Goal: Task Accomplishment & Management: Manage account settings

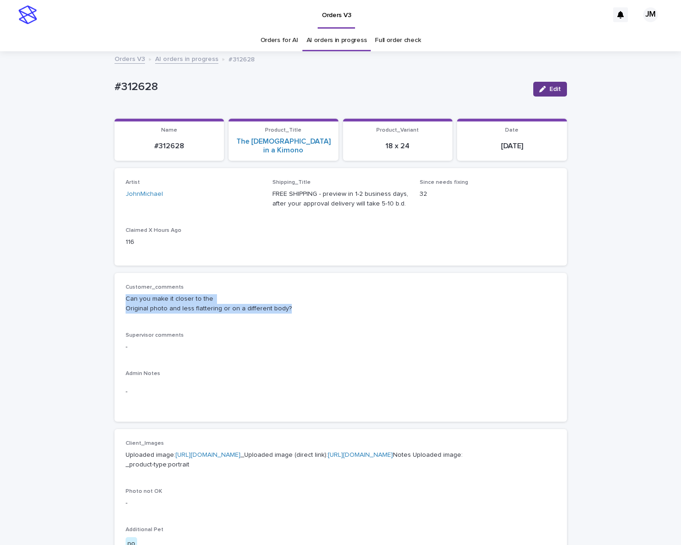
click at [539, 87] on icon "button" at bounding box center [542, 89] width 6 height 6
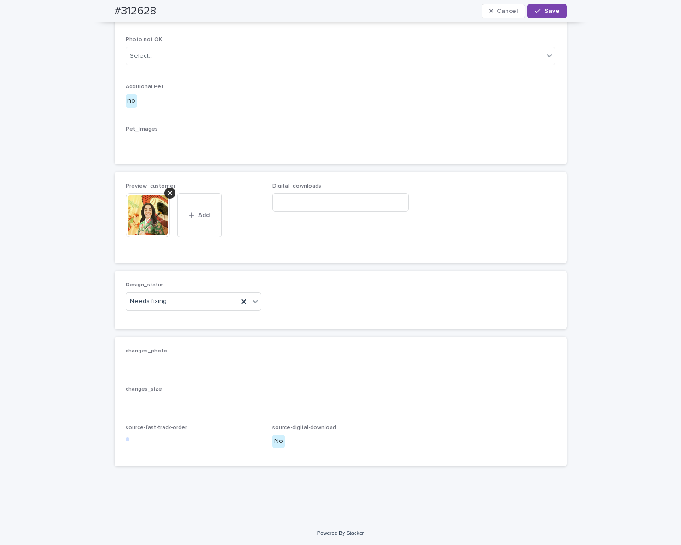
scroll to position [502, 0]
click at [174, 298] on div "Needs fixing" at bounding box center [182, 299] width 113 height 15
click at [164, 312] on div "Uploaded" at bounding box center [188, 317] width 135 height 16
click at [170, 188] on div at bounding box center [169, 191] width 11 height 11
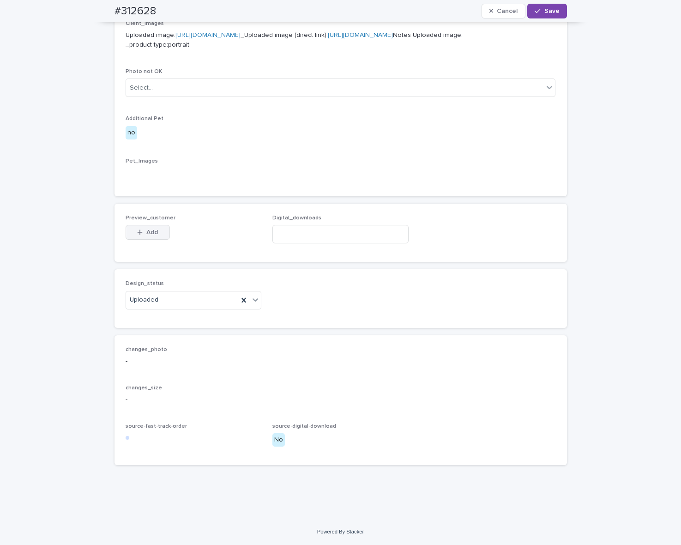
click at [146, 227] on button "Add" at bounding box center [148, 232] width 44 height 15
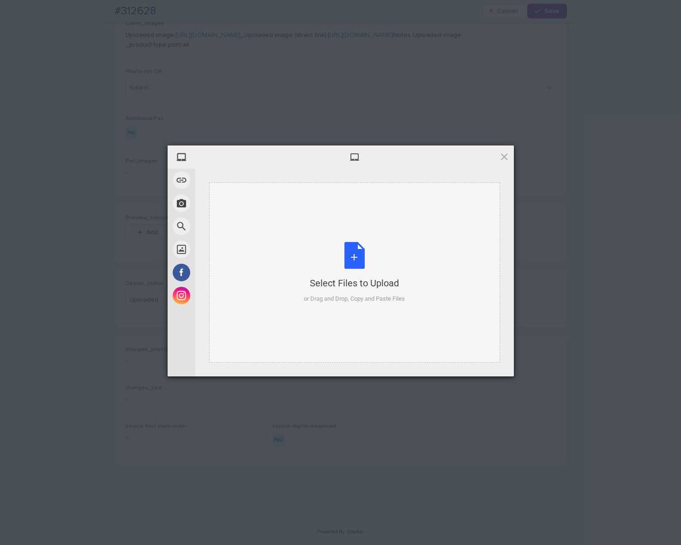
click at [441, 285] on div "Select Files to Upload or Drag and Drop, Copy and Paste Files" at bounding box center [354, 272] width 291 height 180
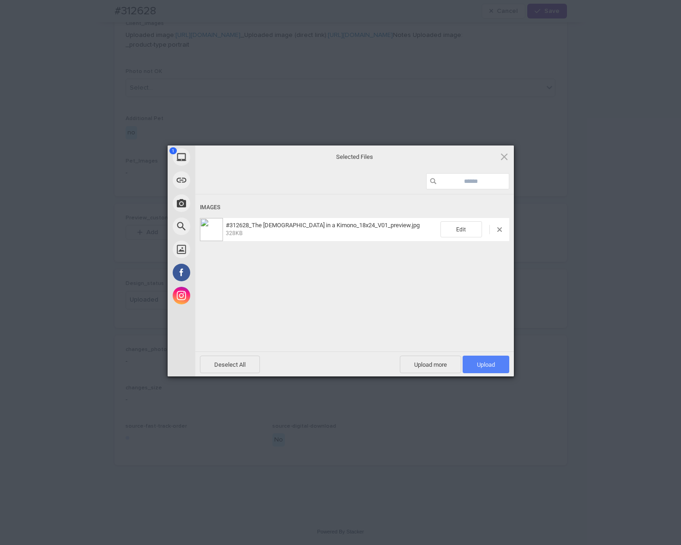
click at [493, 364] on span "Upload 1" at bounding box center [486, 364] width 18 height 7
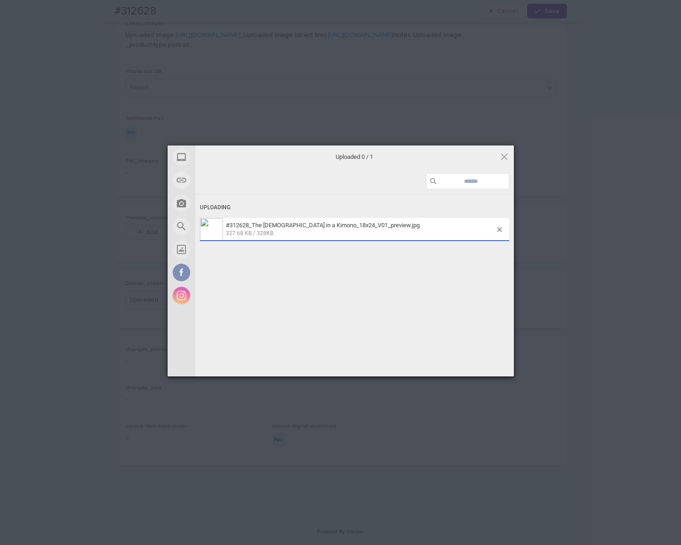
scroll to position [485, 0]
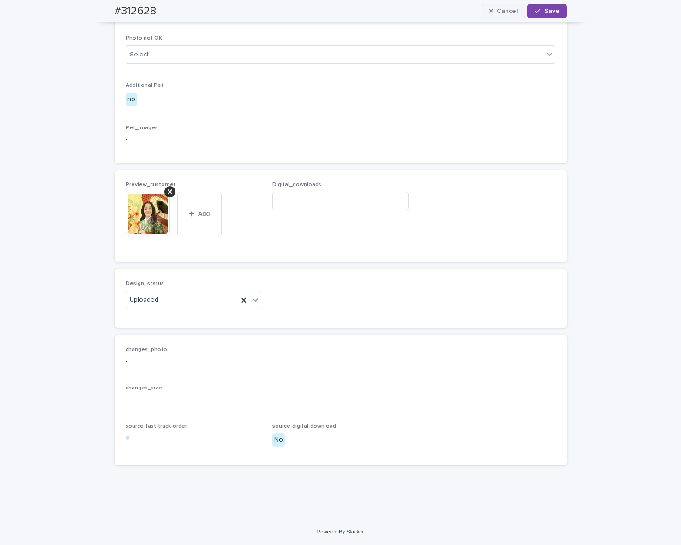
drag, startPoint x: 547, startPoint y: 12, endPoint x: 515, endPoint y: 17, distance: 32.7
click at [547, 12] on span "Save" at bounding box center [552, 11] width 15 height 6
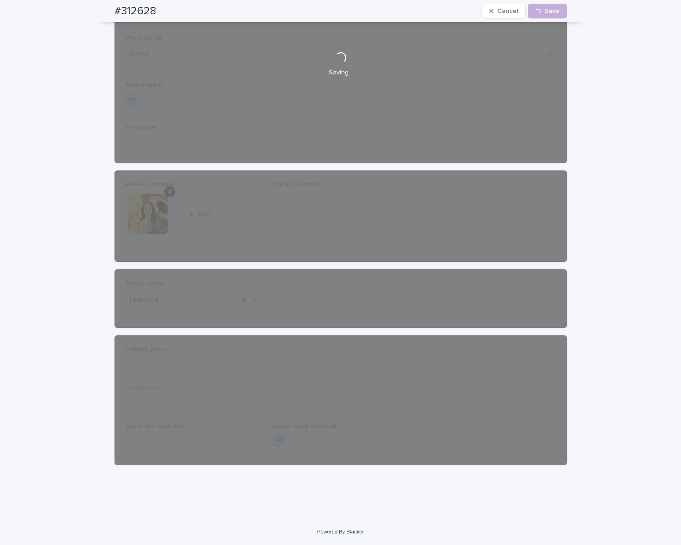
drag, startPoint x: 85, startPoint y: 17, endPoint x: 151, endPoint y: 21, distance: 66.6
click at [152, 21] on div "Loading... Saving… Loading... Saving… #312628 Cancel Loading... Save #312628 Ca…" at bounding box center [340, 59] width 681 height 920
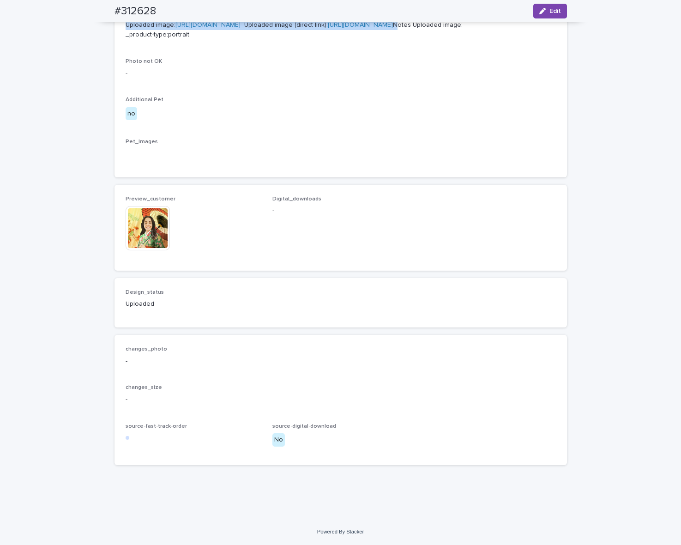
scroll to position [473, 0]
drag, startPoint x: 123, startPoint y: 11, endPoint x: 166, endPoint y: 15, distance: 43.2
click at [166, 15] on div "#312628 Edit" at bounding box center [340, 11] width 497 height 22
copy h2 "#312628"
click at [129, 234] on img at bounding box center [148, 228] width 44 height 44
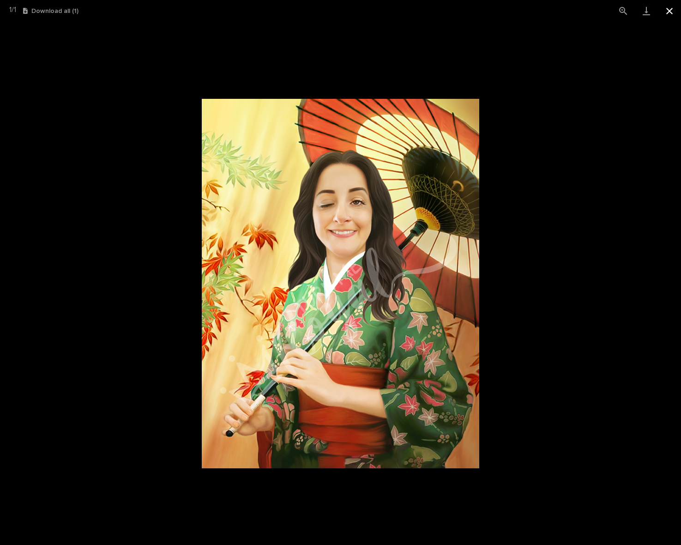
click at [667, 5] on button "Close gallery" at bounding box center [669, 11] width 23 height 22
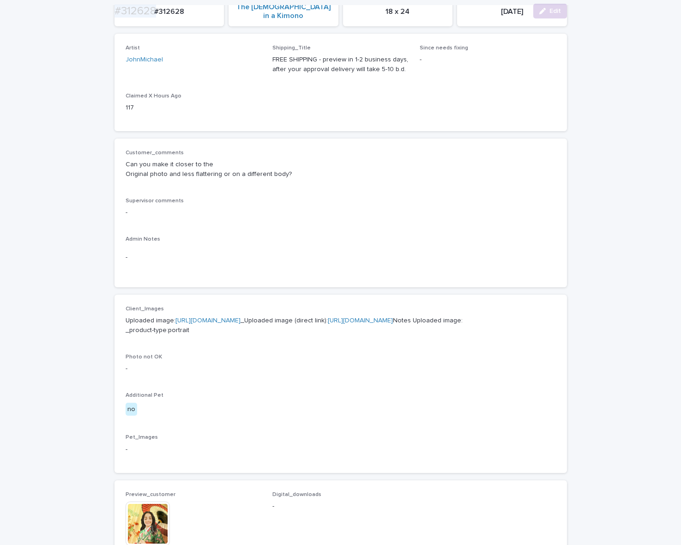
scroll to position [289, 0]
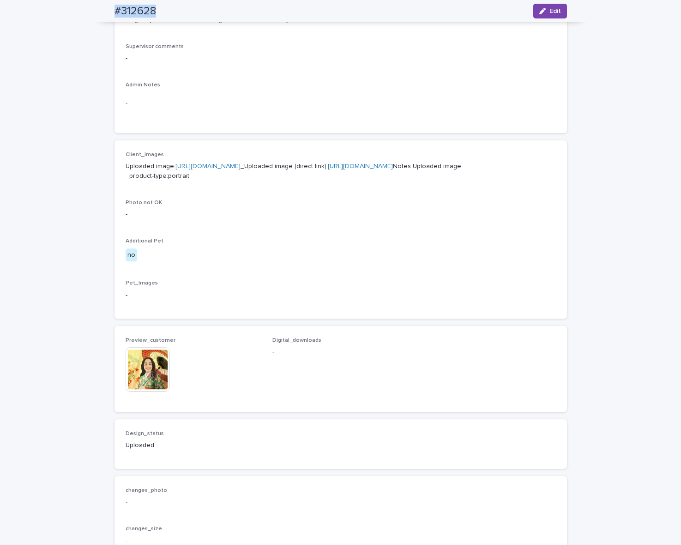
click at [152, 392] on img at bounding box center [148, 369] width 44 height 44
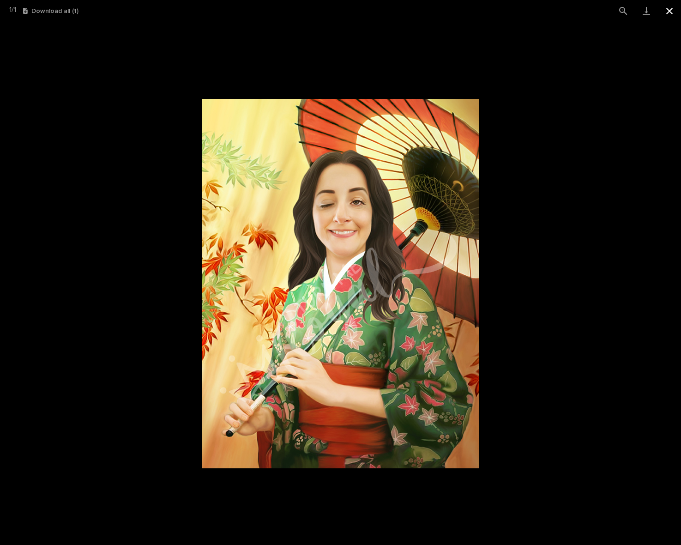
click at [666, 12] on button "Close gallery" at bounding box center [669, 11] width 23 height 22
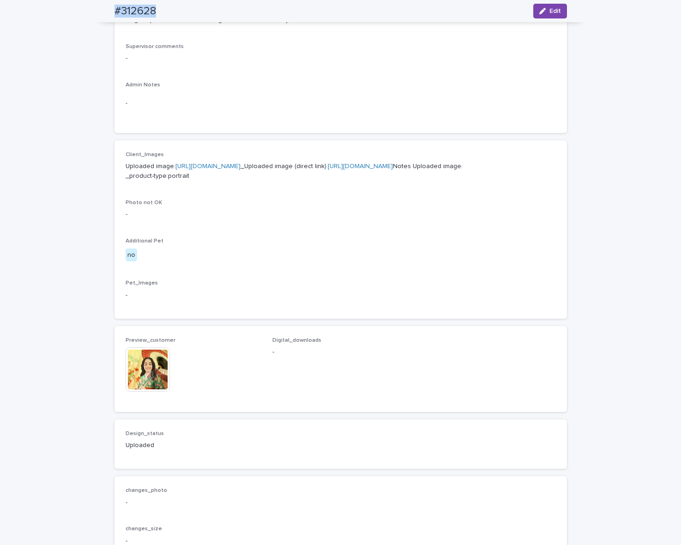
click at [144, 392] on img at bounding box center [148, 369] width 44 height 44
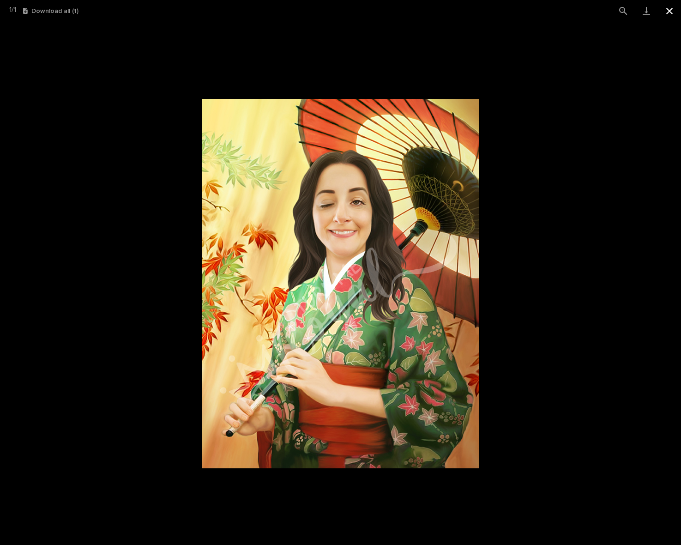
click at [666, 13] on button "Close gallery" at bounding box center [669, 11] width 23 height 22
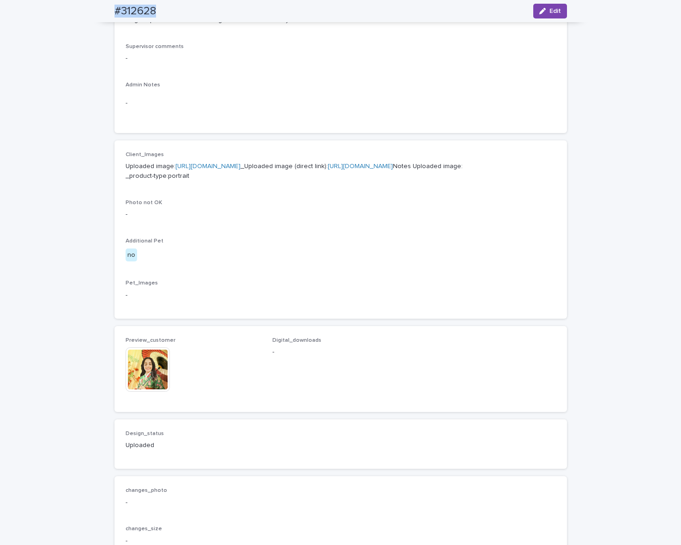
click at [127, 392] on img at bounding box center [148, 369] width 44 height 44
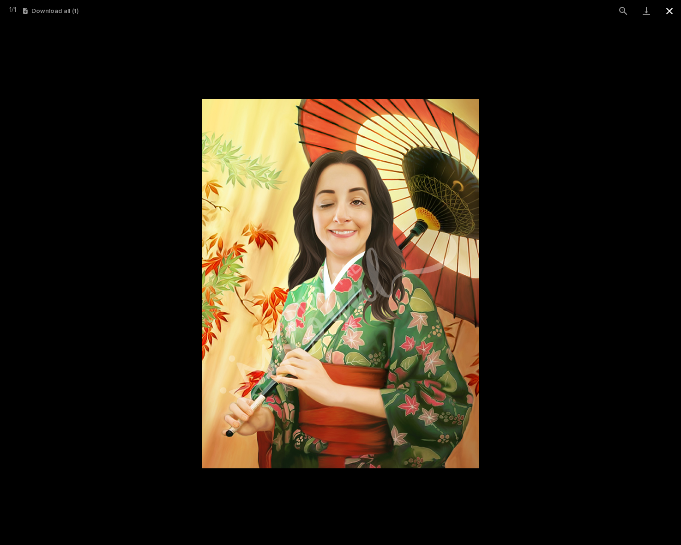
click at [677, 14] on button "Close gallery" at bounding box center [669, 11] width 23 height 22
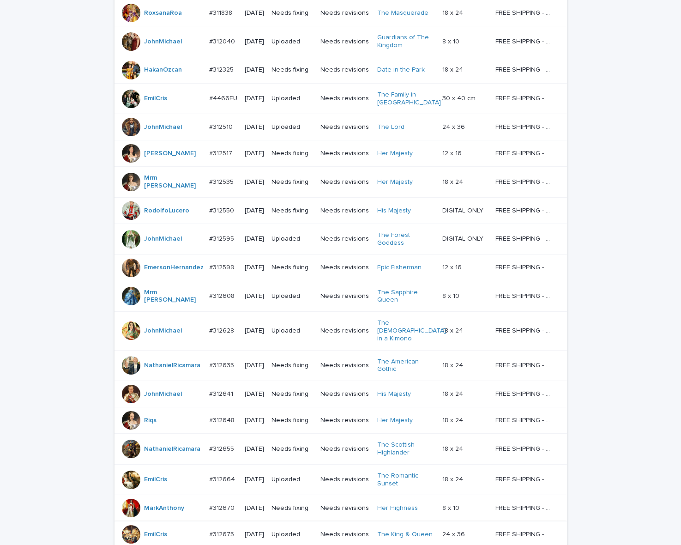
scroll to position [577, 0]
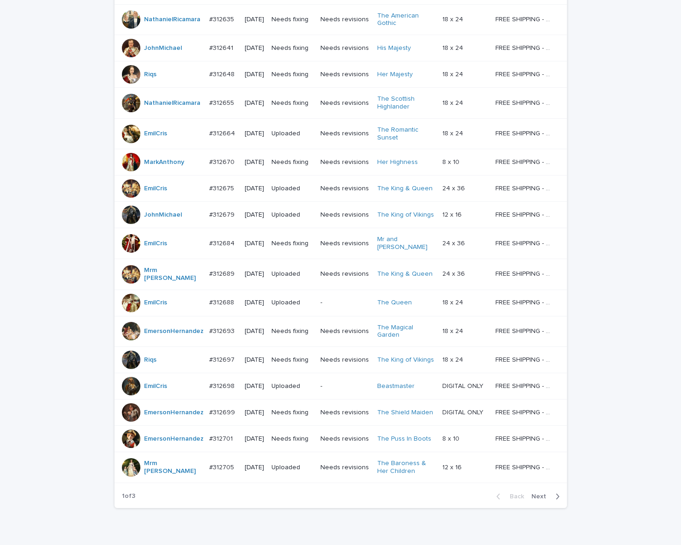
click at [222, 55] on td "#312641 #312641" at bounding box center [224, 48] width 36 height 26
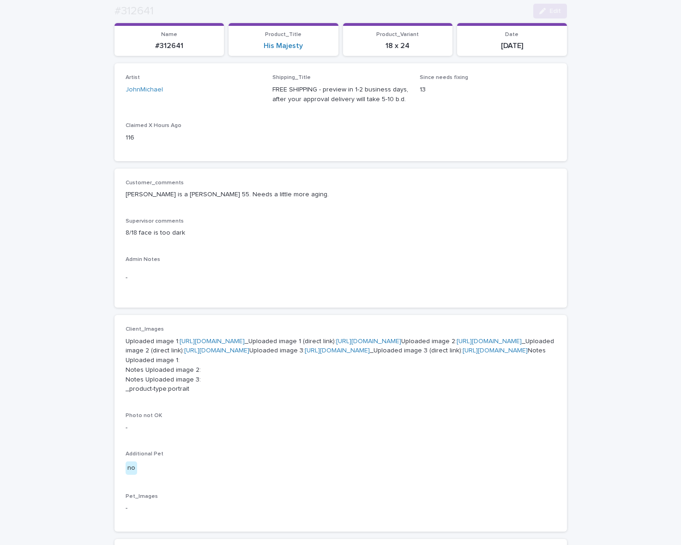
scroll to position [231, 0]
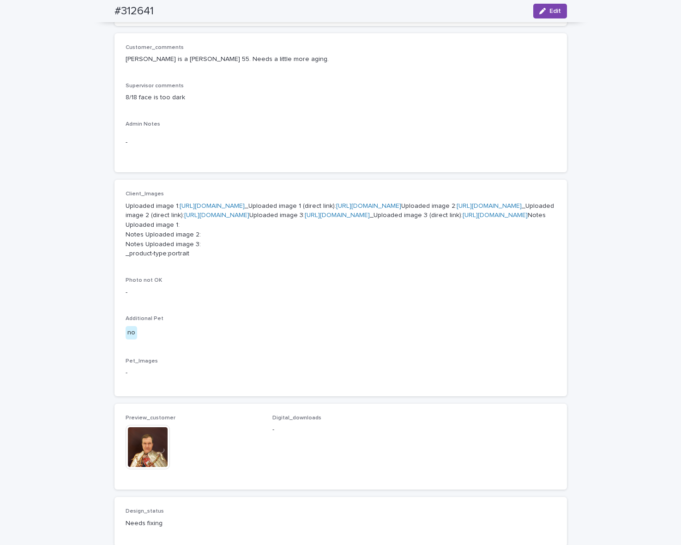
click at [268, 229] on p "Uploaded image 1: [URL][DOMAIN_NAME] _Uploaded image 1 (direct link): [URL][DOM…" at bounding box center [341, 230] width 430 height 58
click at [336, 209] on link "[URL][DOMAIN_NAME]" at bounding box center [368, 206] width 65 height 6
